Goal: Transaction & Acquisition: Purchase product/service

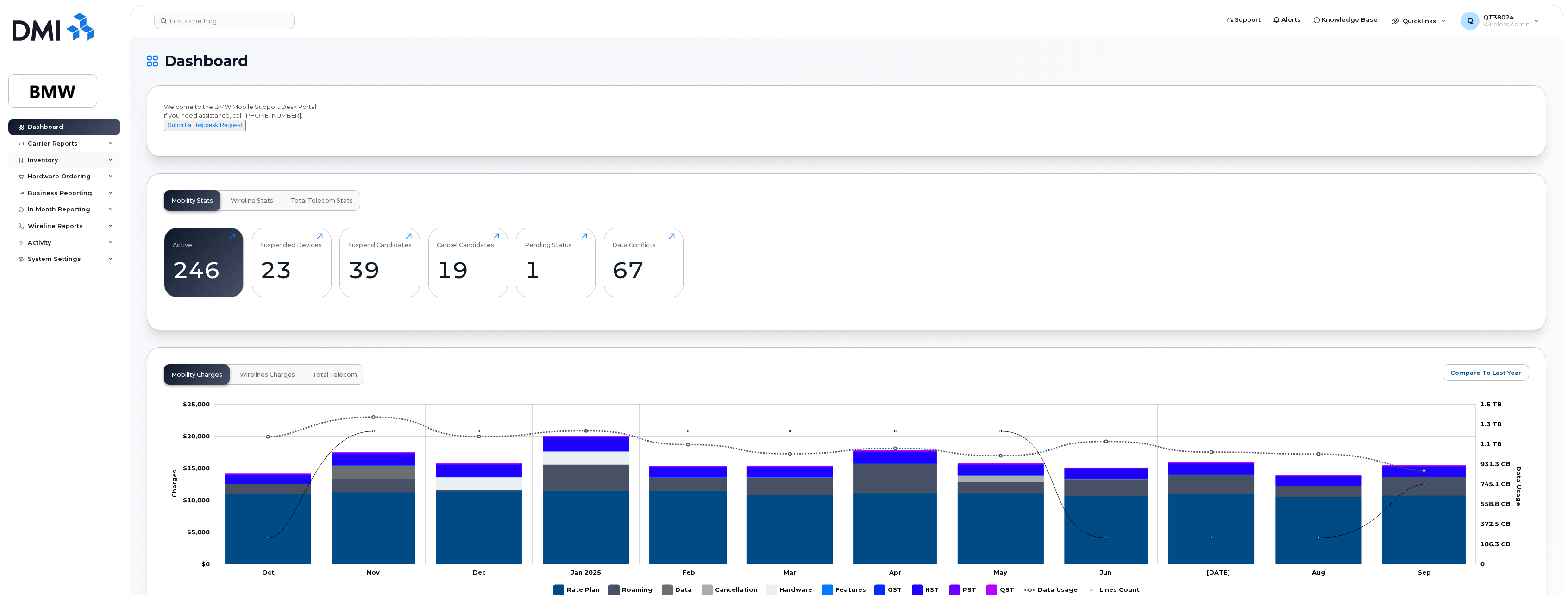
click at [43, 158] on div "Inventory" at bounding box center [43, 161] width 30 height 8
click at [49, 280] on div "Hardware Ordering" at bounding box center [59, 283] width 63 height 8
click at [47, 303] on div "Overview" at bounding box center [47, 299] width 30 height 8
click at [36, 316] on div "Orders" at bounding box center [43, 318] width 23 height 8
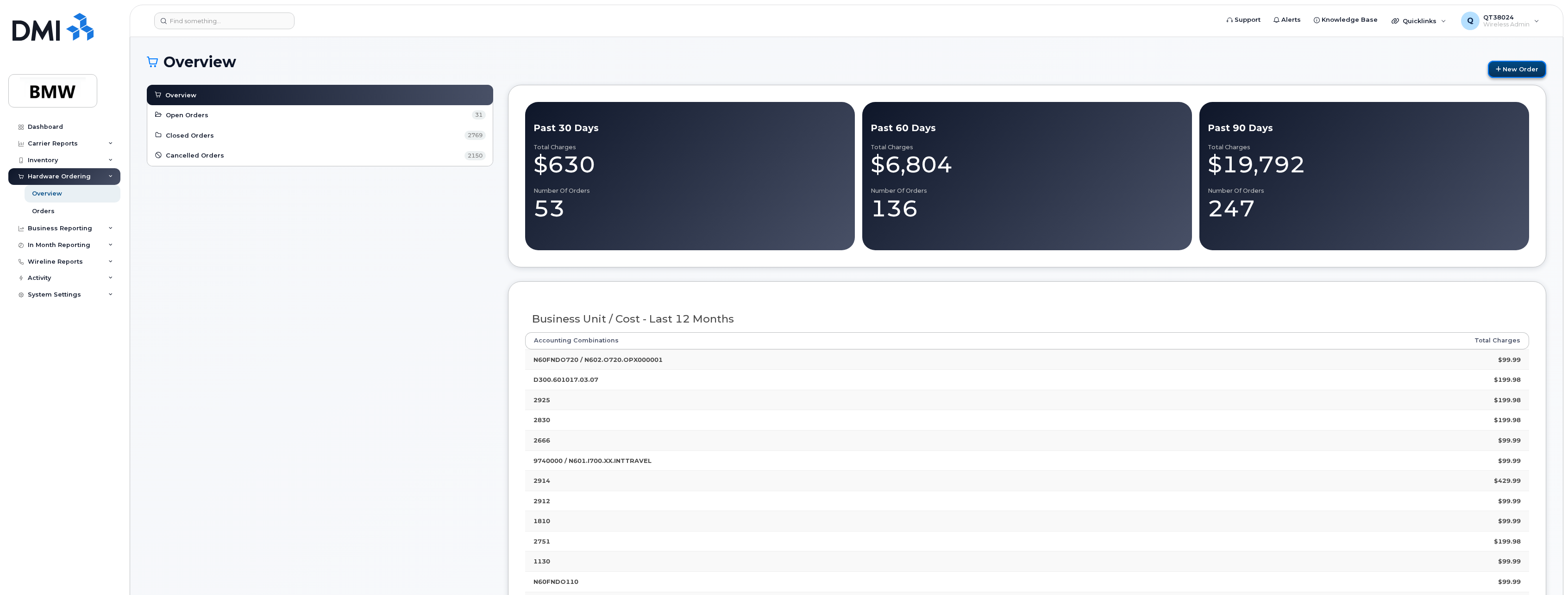
click at [1501, 65] on link "New Order" at bounding box center [1517, 69] width 59 height 17
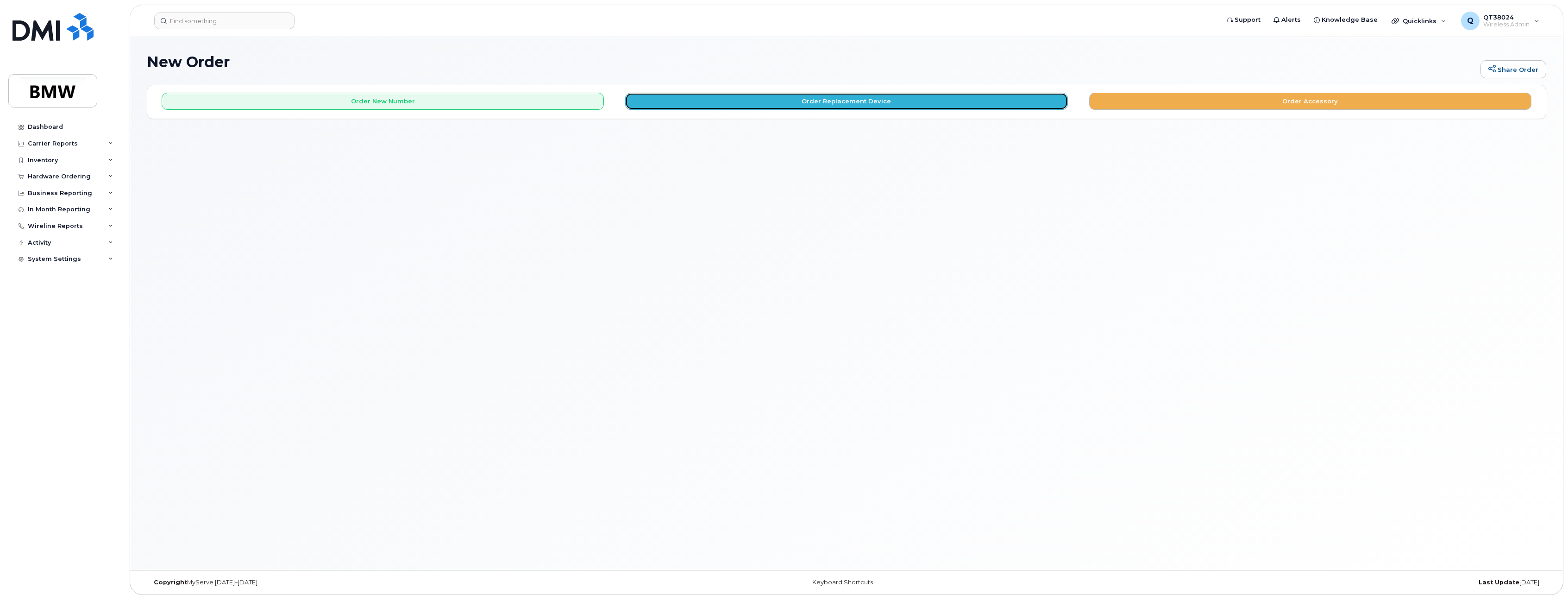
click at [799, 102] on button "Order Replacement Device" at bounding box center [846, 101] width 442 height 17
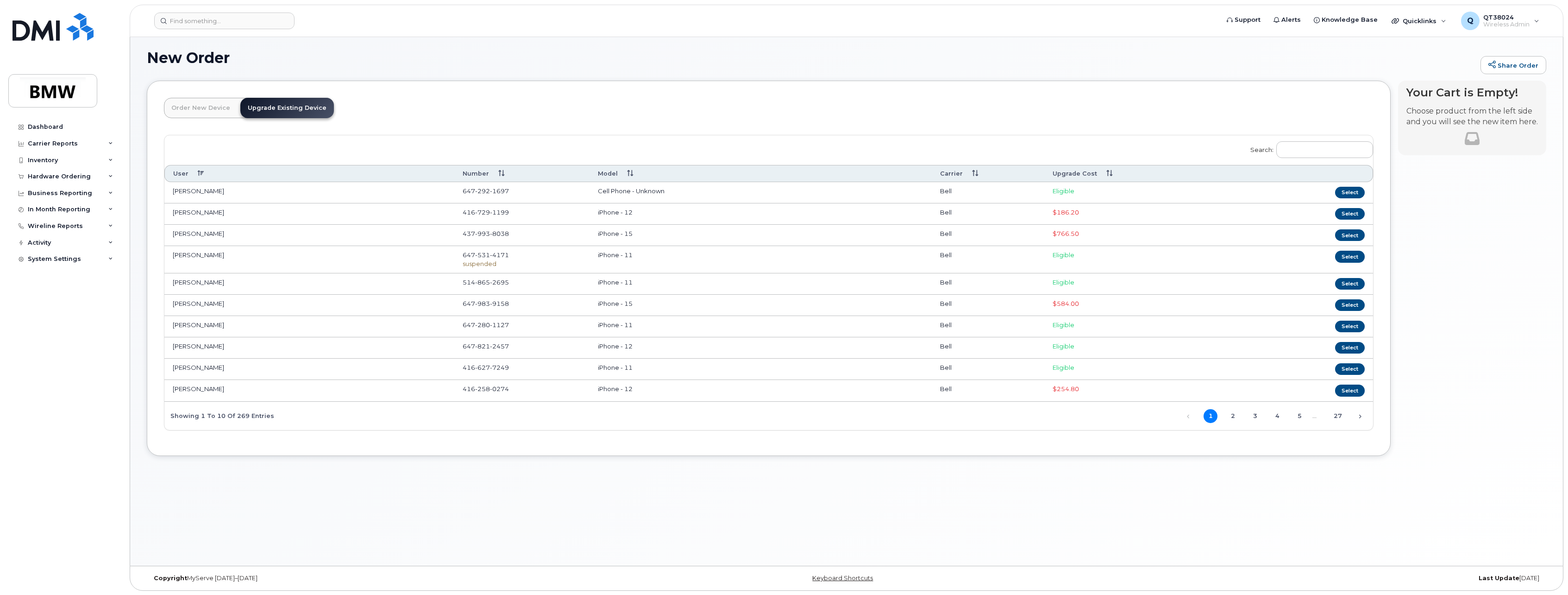
scroll to position [5, 0]
click at [1076, 177] on th "Upgrade Cost" at bounding box center [1123, 173] width 157 height 17
click at [1164, 375] on td "Eligible" at bounding box center [1123, 371] width 157 height 27
